Goal: Information Seeking & Learning: Learn about a topic

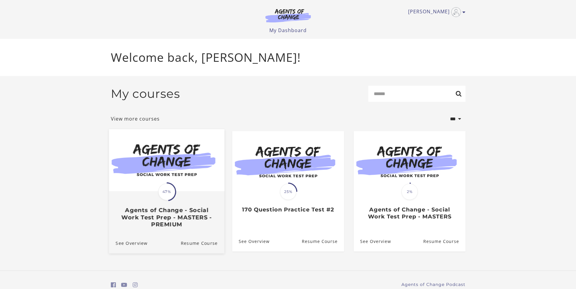
click at [168, 192] on span "47%" at bounding box center [166, 192] width 17 height 17
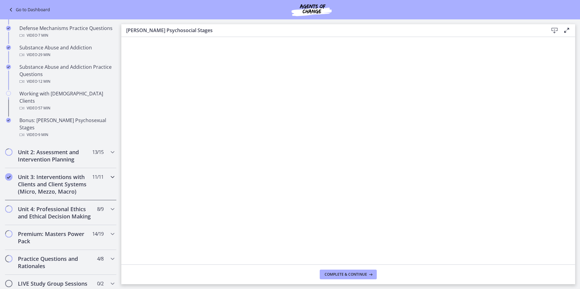
scroll to position [367, 0]
click at [61, 150] on h2 "Unit 2: Assessment and Intervention Planning" at bounding box center [55, 157] width 74 height 15
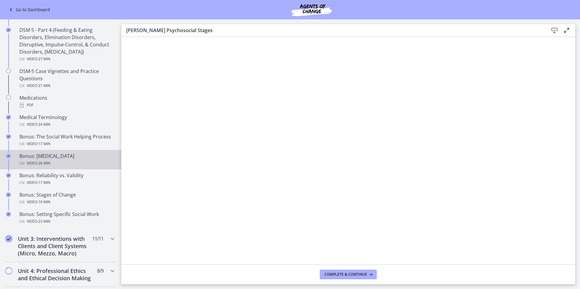
click at [55, 159] on div "Bonus: [MEDICAL_DATA] Video · 26 min" at bounding box center [66, 160] width 95 height 15
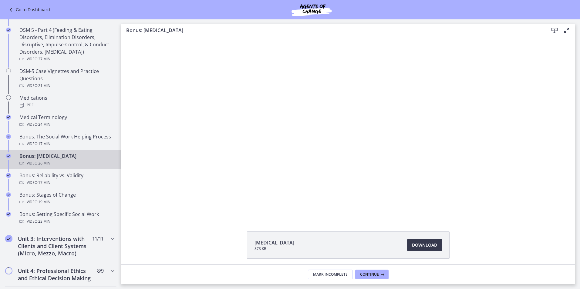
click at [526, 83] on div "Click for sound @keyframes VOLUME_SMALL_WAVE_FLASH { 0% { opacity: 0; } 33% { o…" at bounding box center [348, 127] width 454 height 181
